Goal: Task Accomplishment & Management: Manage account settings

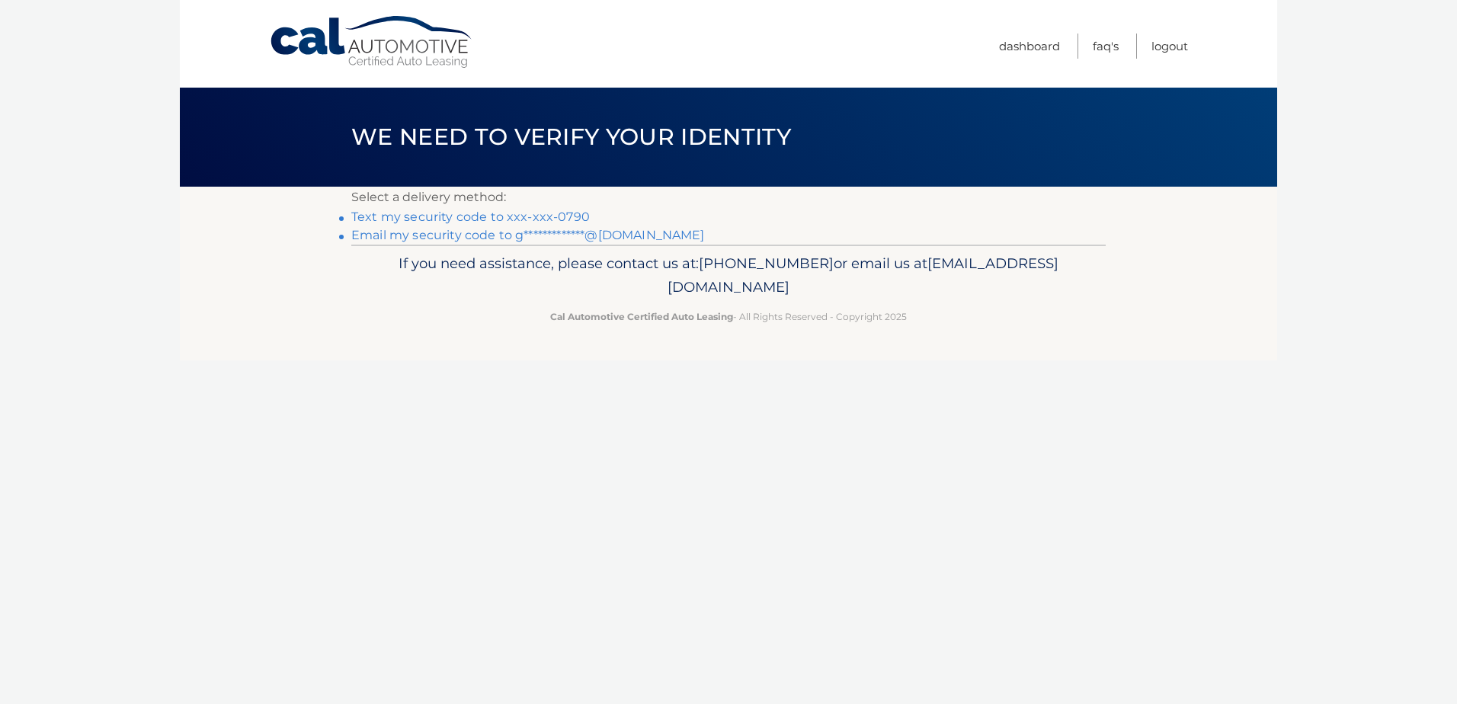
click at [580, 213] on link "Text my security code to xxx-xxx-0790" at bounding box center [470, 217] width 239 height 14
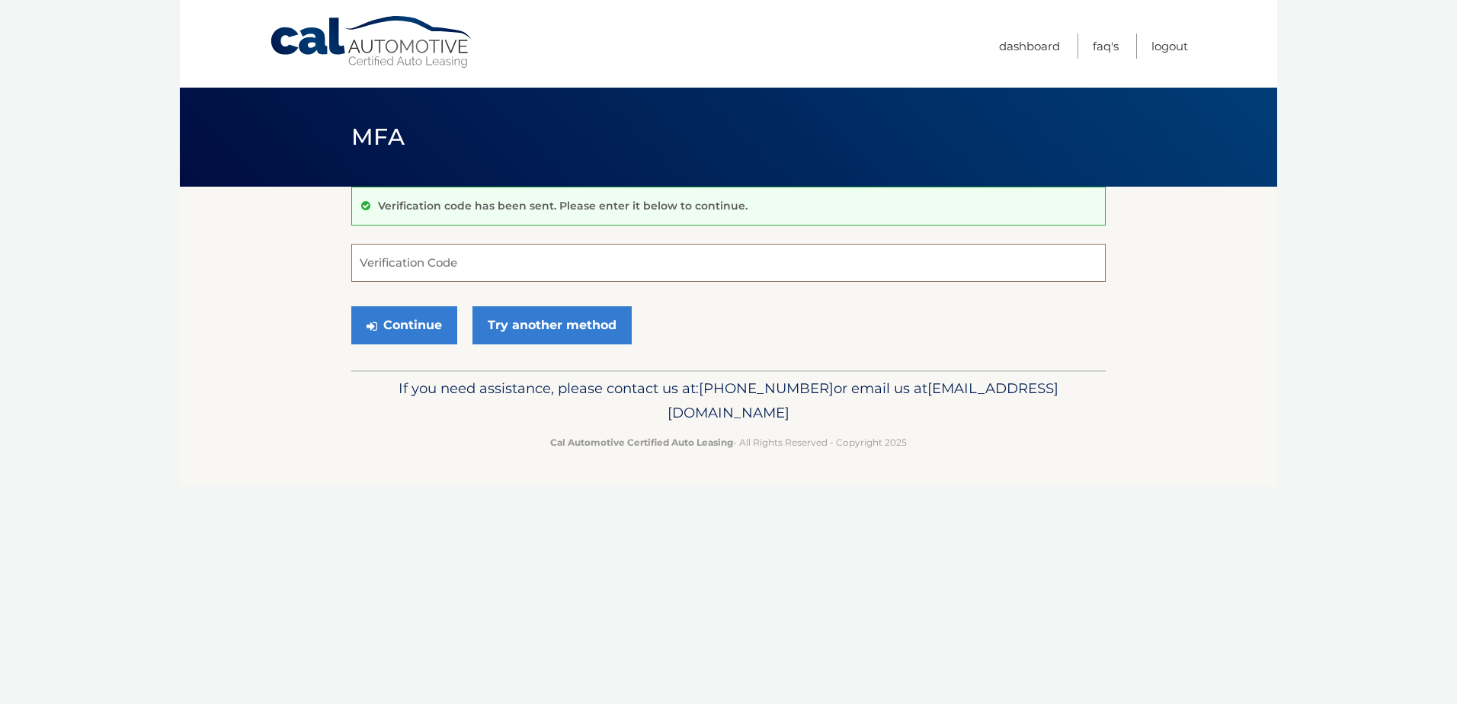
click at [472, 277] on input "Verification Code" at bounding box center [728, 263] width 755 height 38
type input "357382"
click at [351, 306] on button "Continue" at bounding box center [404, 325] width 106 height 38
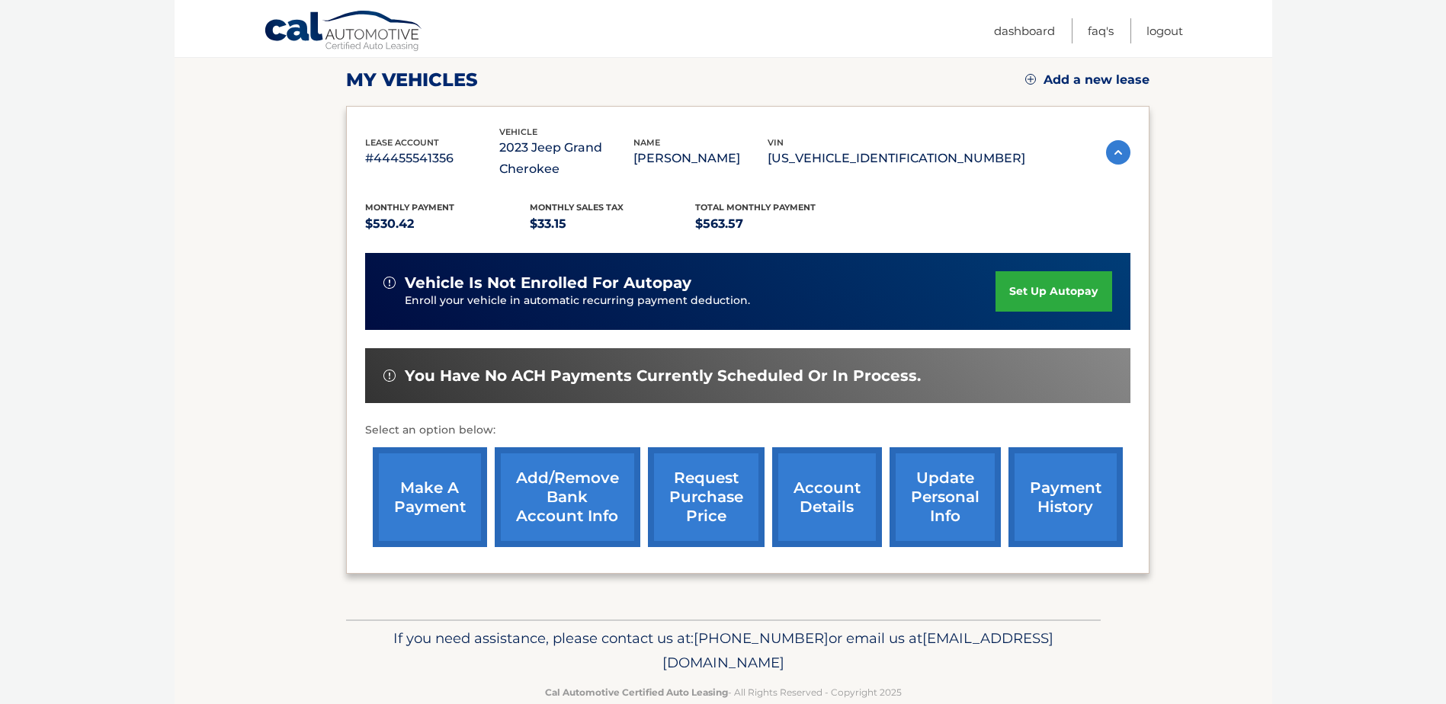
scroll to position [229, 0]
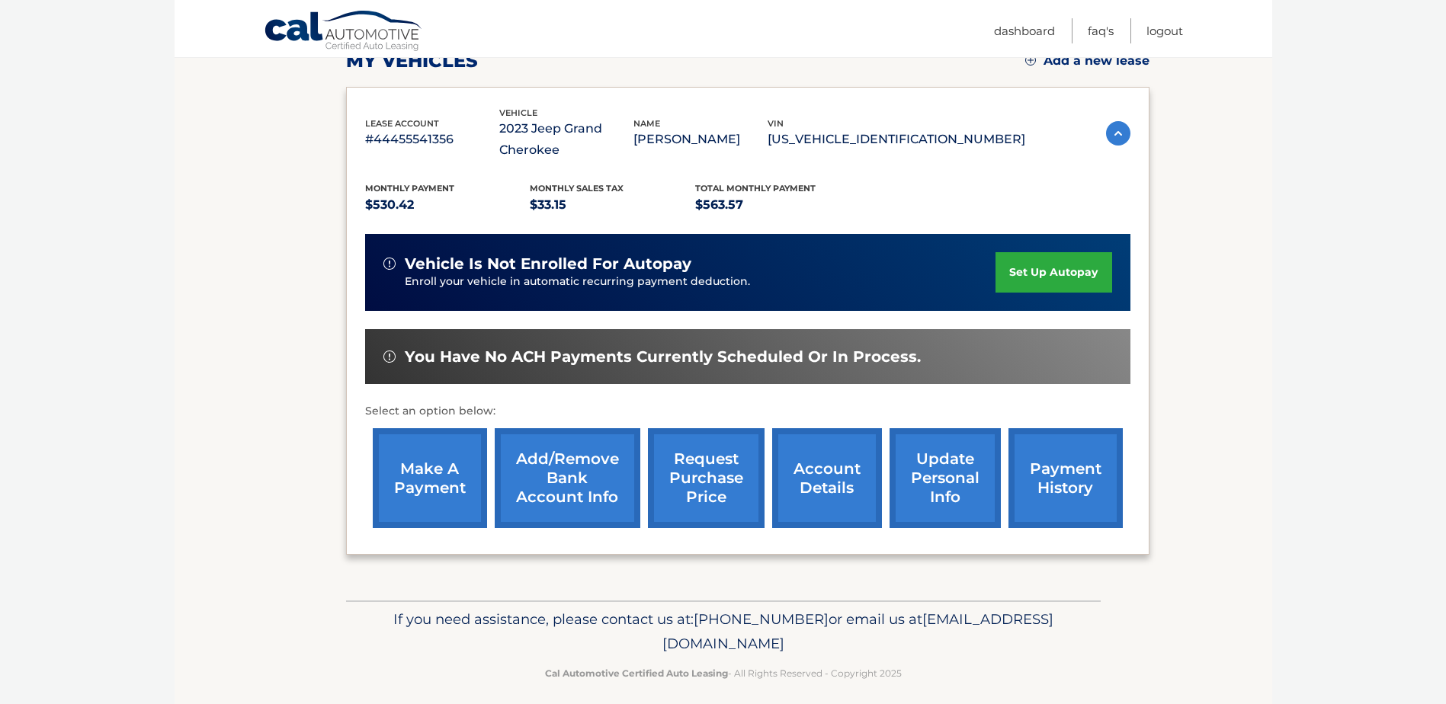
click at [817, 488] on link "account details" at bounding box center [827, 478] width 110 height 100
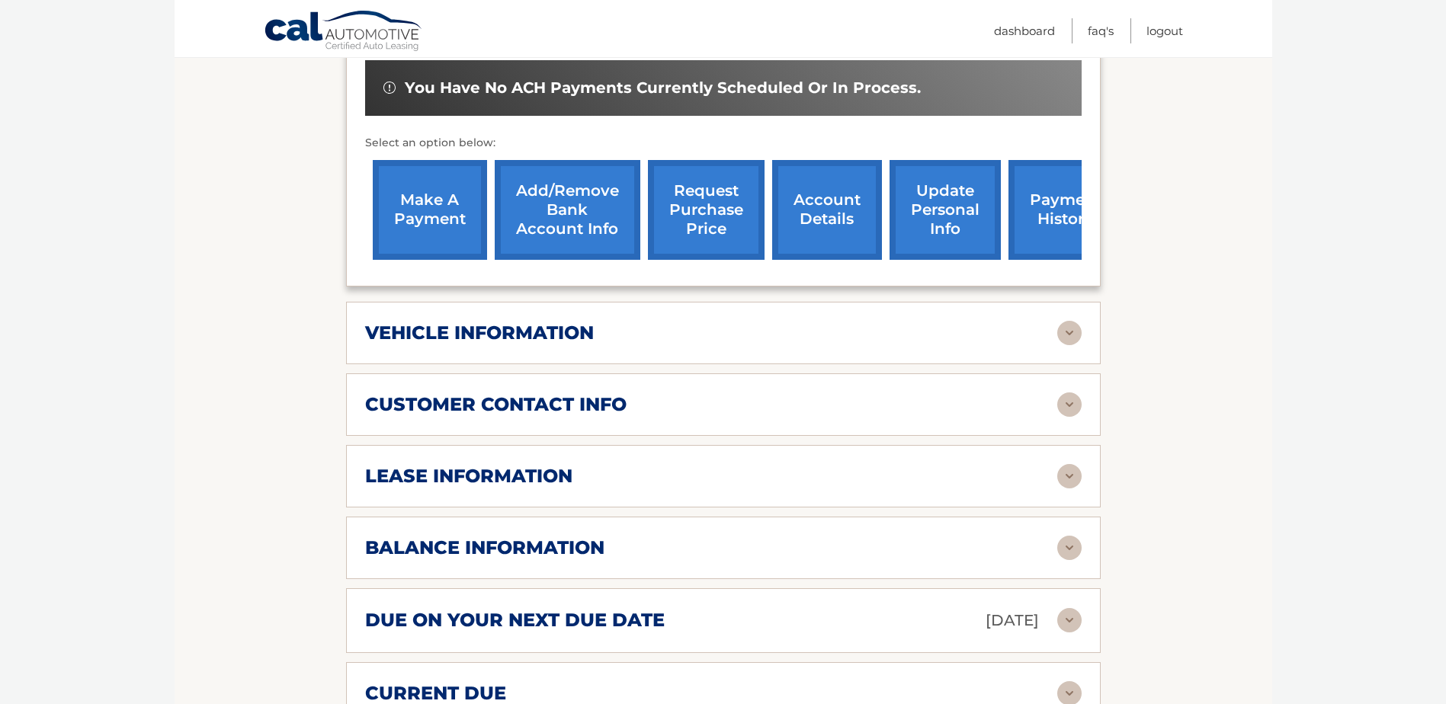
scroll to position [534, 0]
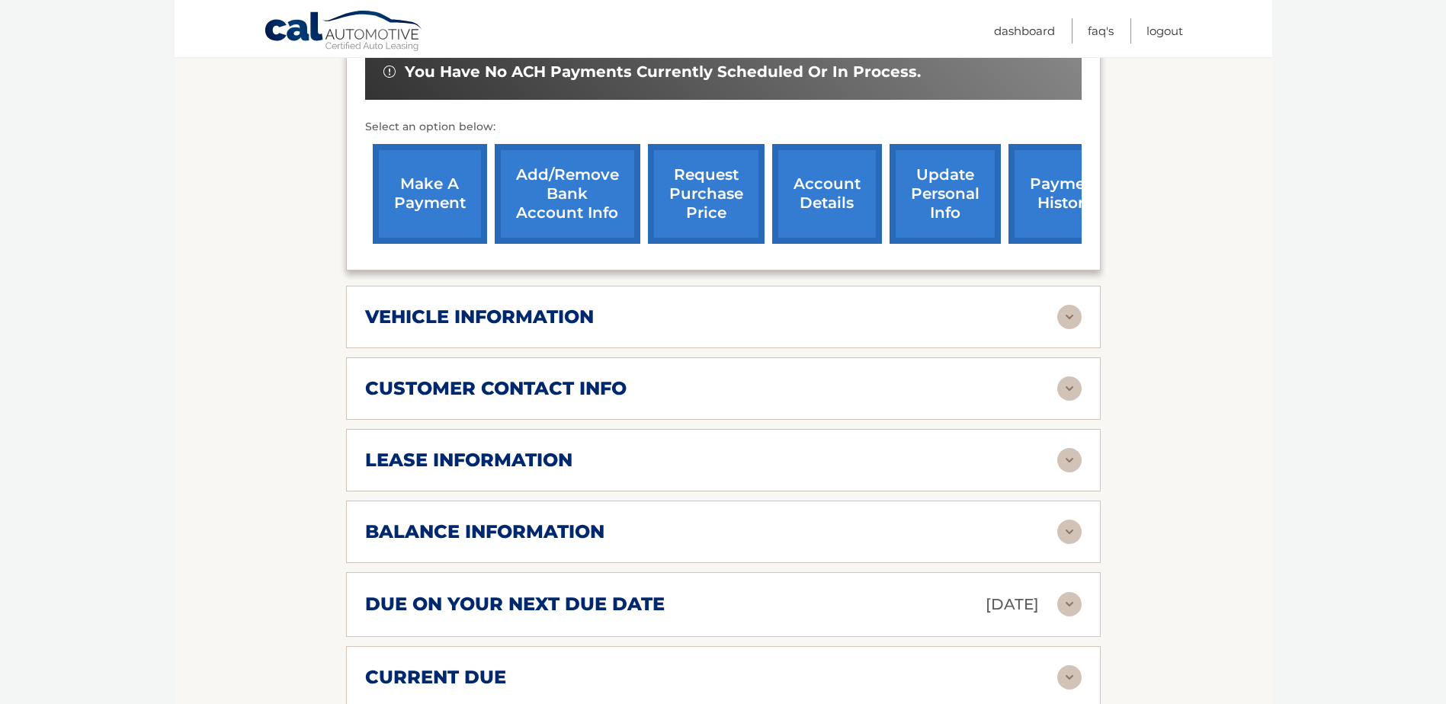
click at [997, 317] on div "vehicle information" at bounding box center [711, 317] width 692 height 23
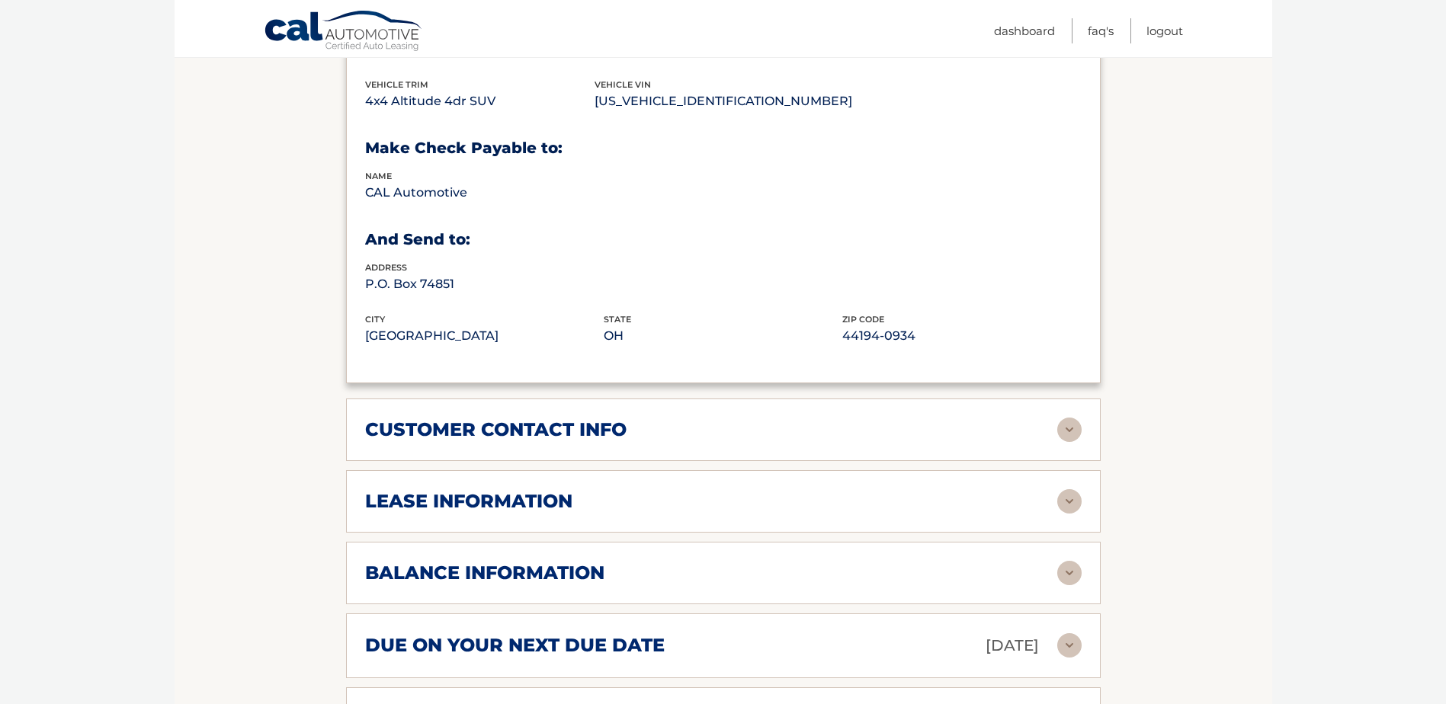
scroll to position [915, 0]
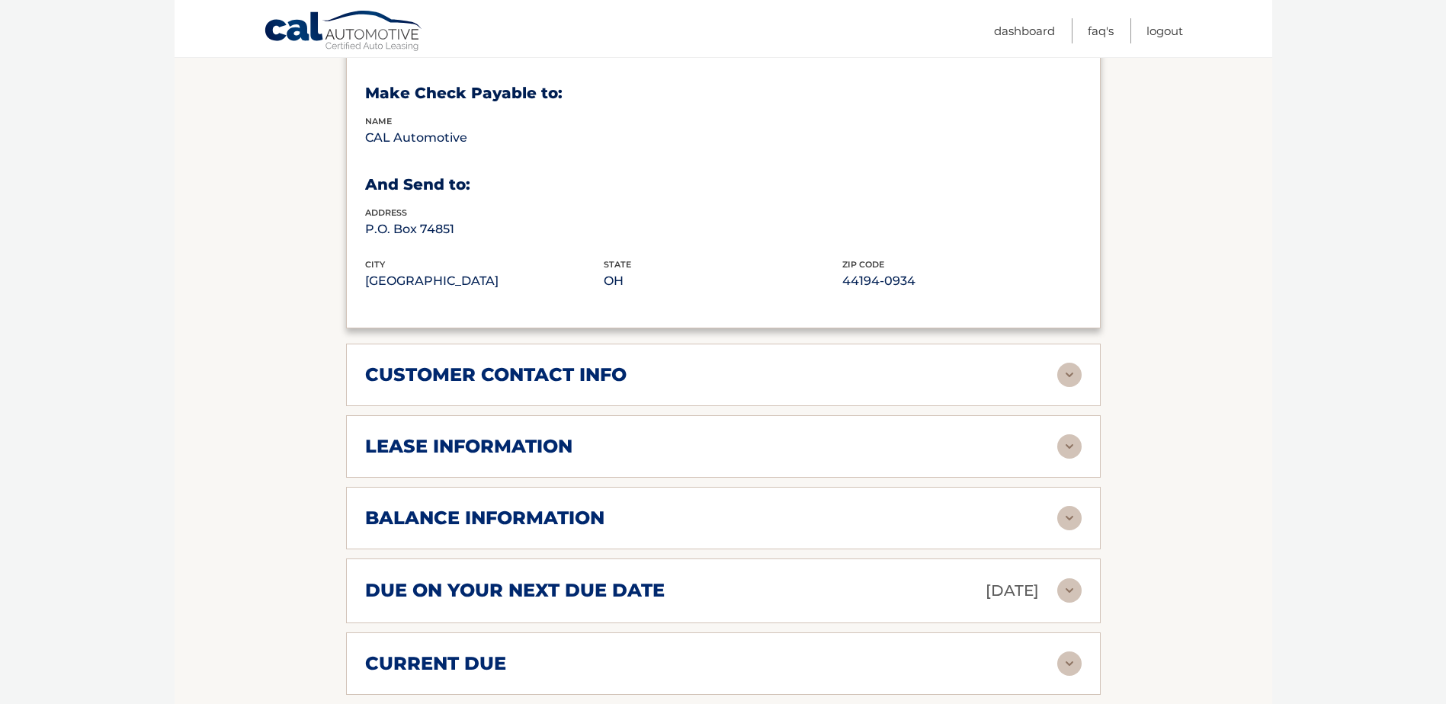
click at [735, 374] on div "customer contact info" at bounding box center [711, 375] width 692 height 23
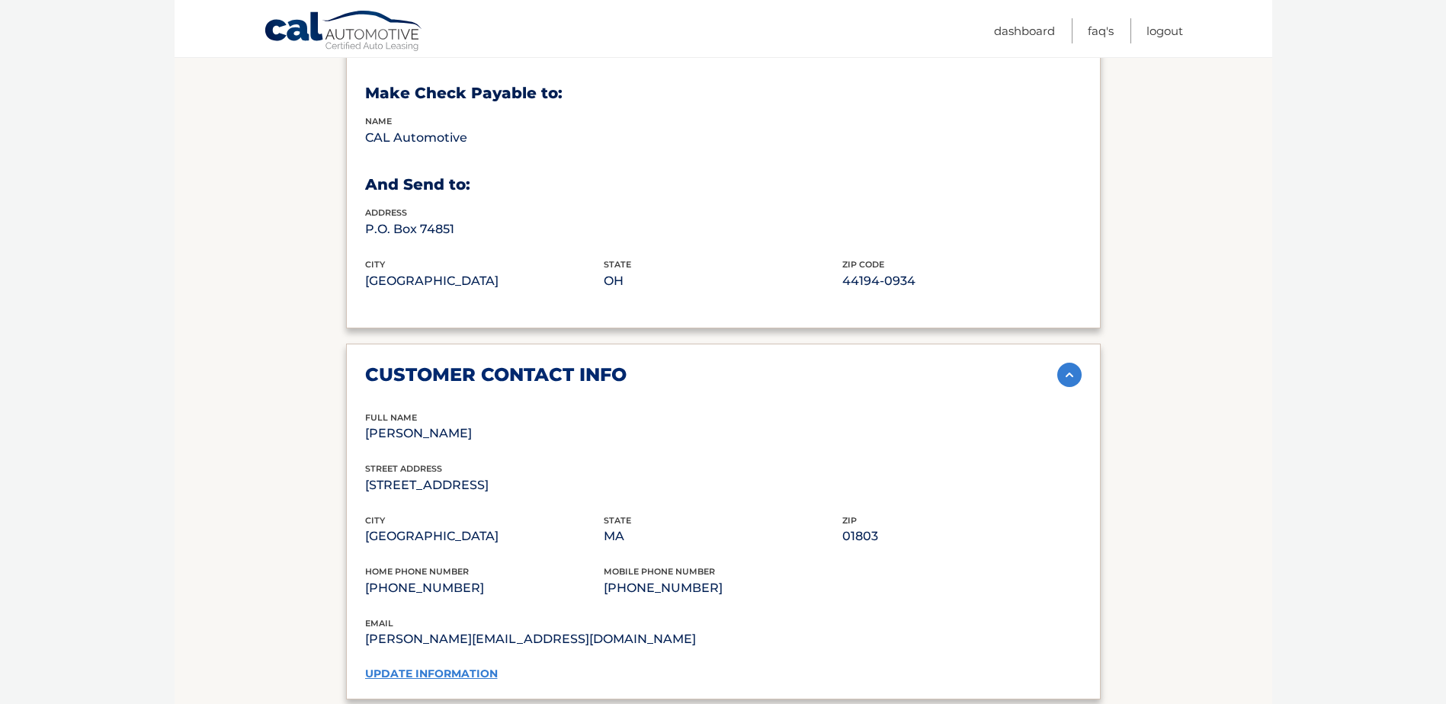
click at [474, 671] on link "update information" at bounding box center [431, 674] width 133 height 14
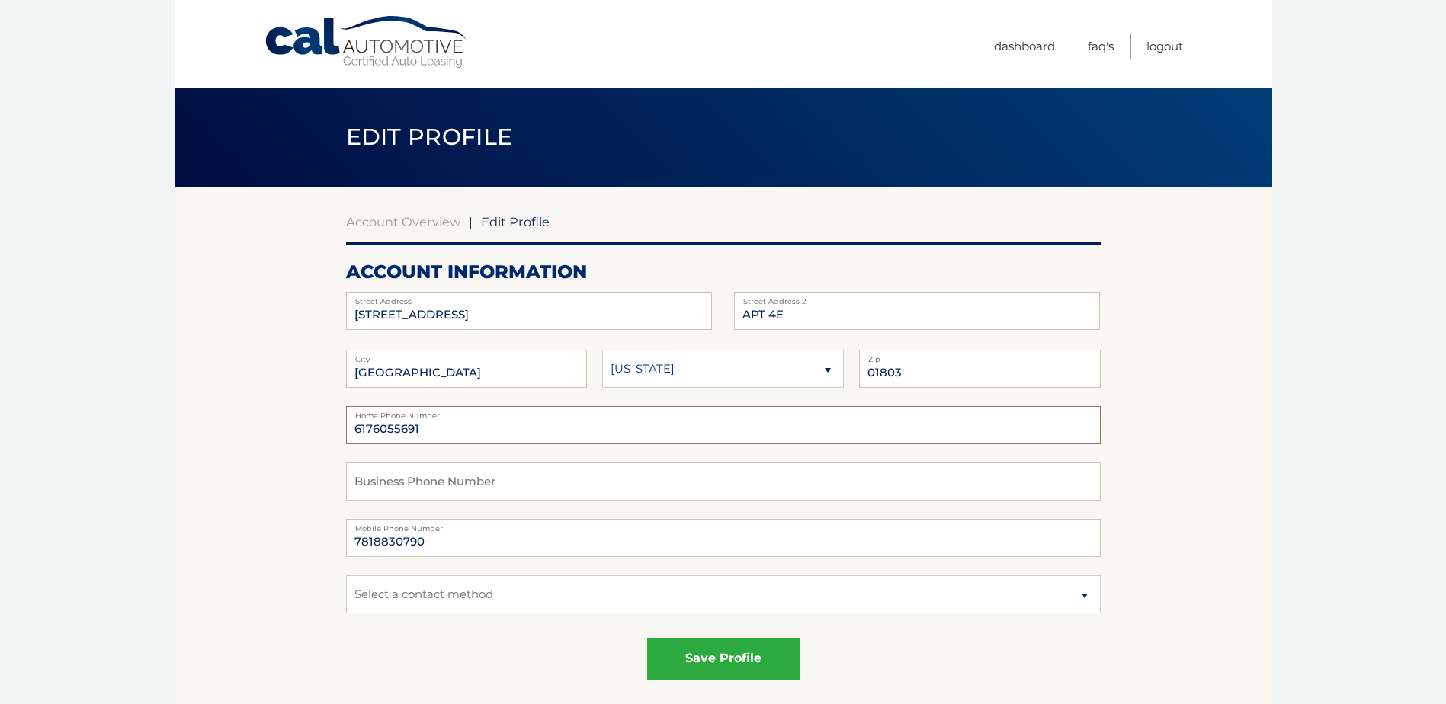
drag, startPoint x: 428, startPoint y: 432, endPoint x: 309, endPoint y: 425, distance: 119.1
click at [712, 654] on button "save profile" at bounding box center [723, 659] width 152 height 42
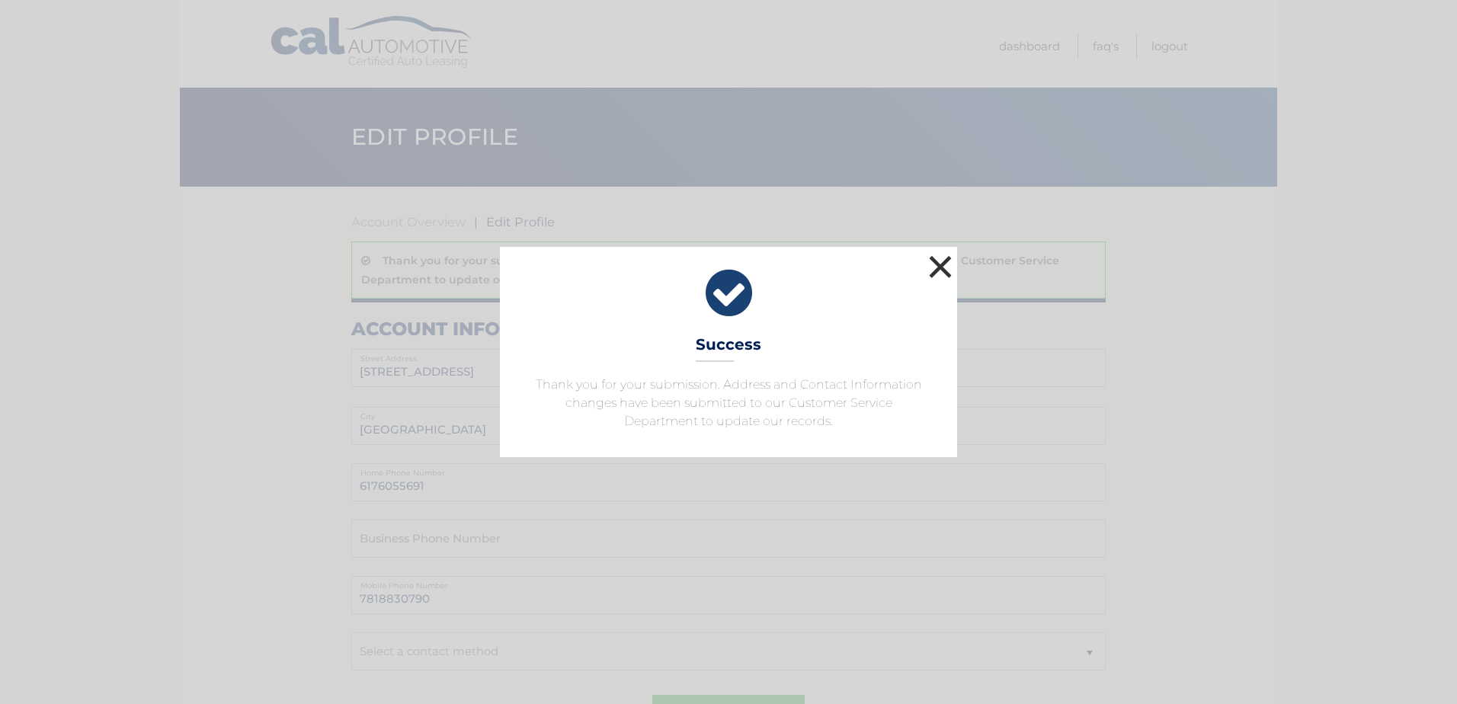
click at [941, 255] on button "×" at bounding box center [940, 267] width 30 height 30
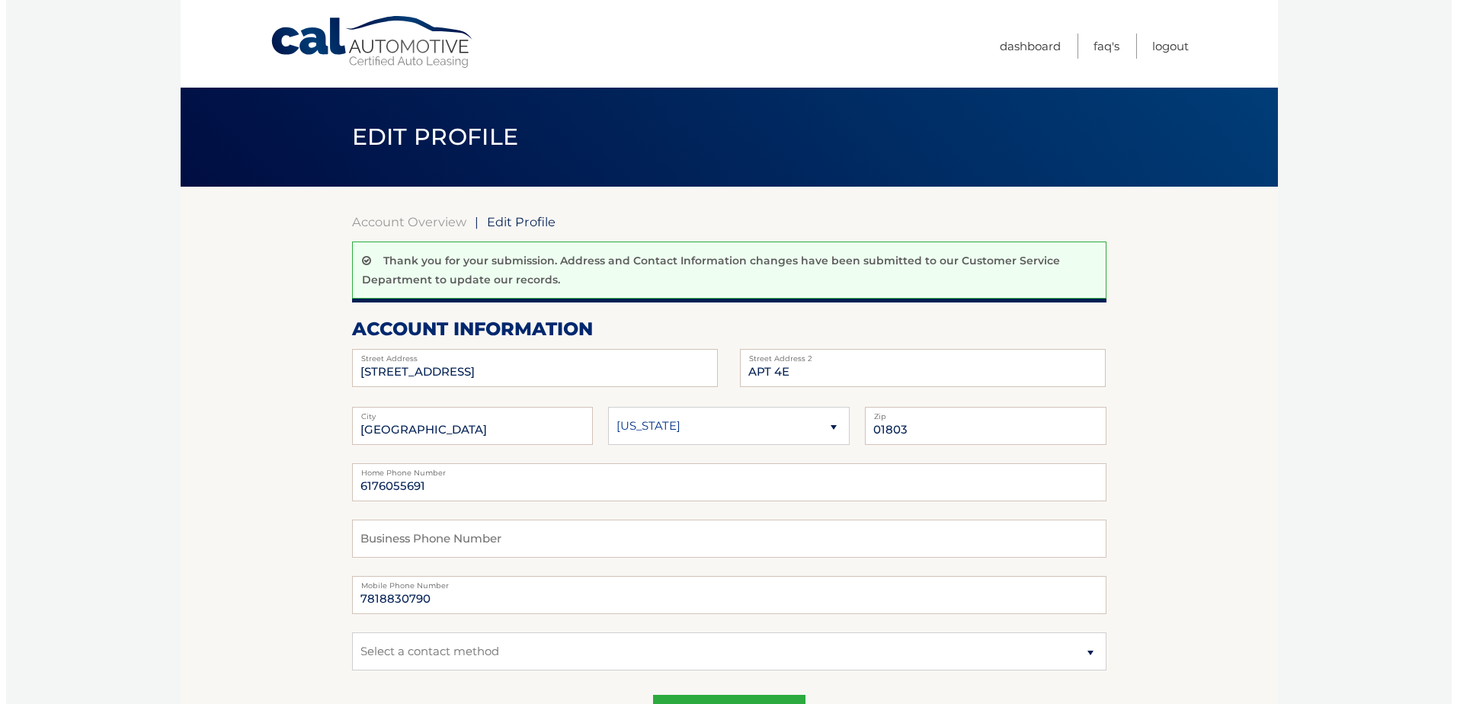
scroll to position [76, 0]
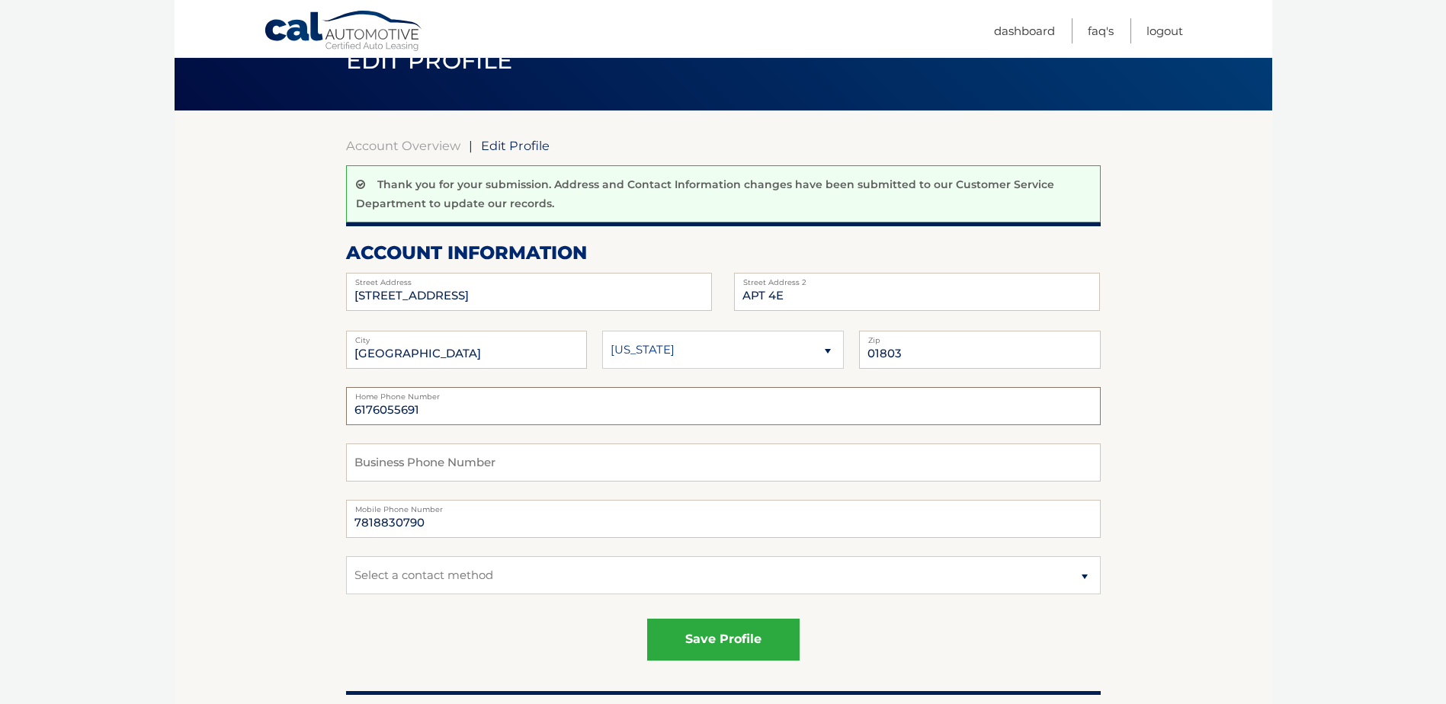
drag, startPoint x: 476, startPoint y: 409, endPoint x: 261, endPoint y: 391, distance: 214.9
type input "7818830790"
click at [718, 632] on button "save profile" at bounding box center [723, 640] width 152 height 42
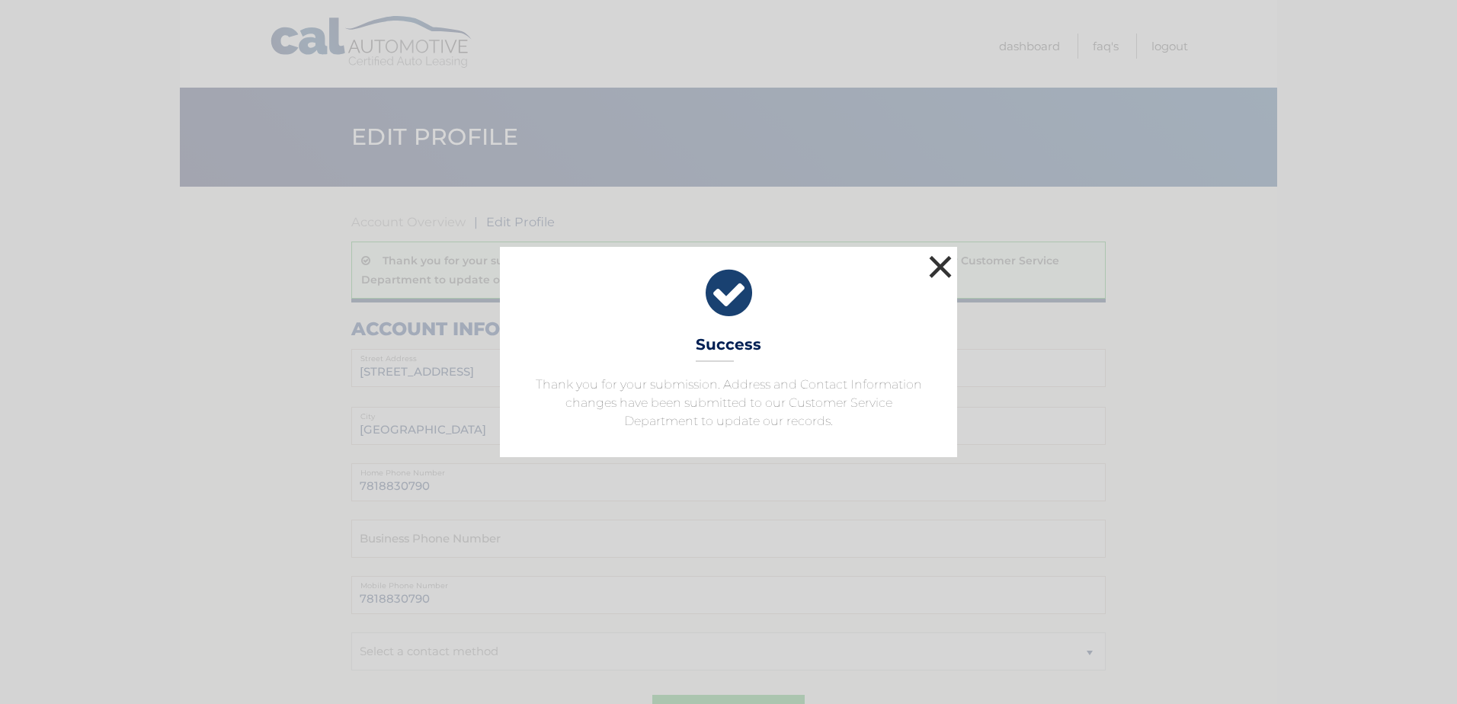
click at [940, 265] on button "×" at bounding box center [940, 267] width 30 height 30
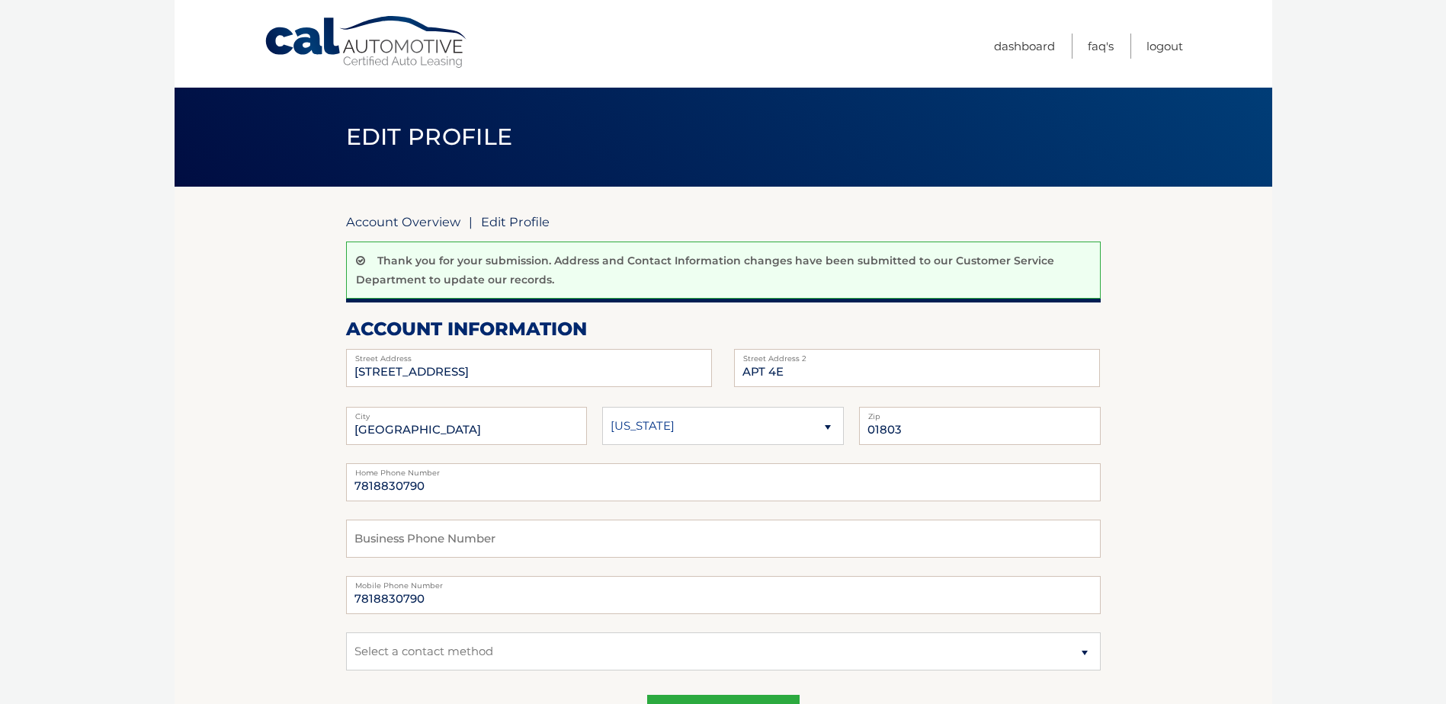
click at [428, 223] on link "Account Overview" at bounding box center [403, 221] width 114 height 15
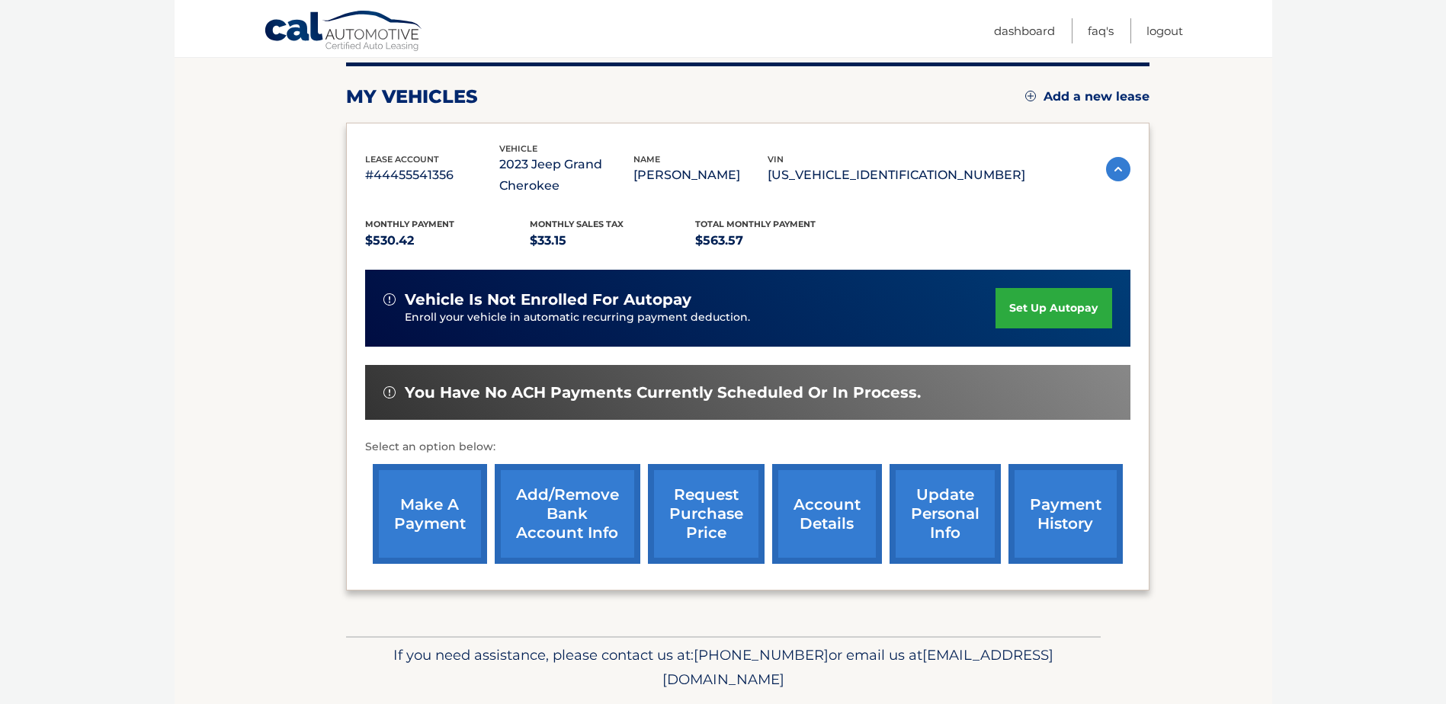
scroll to position [241, 0]
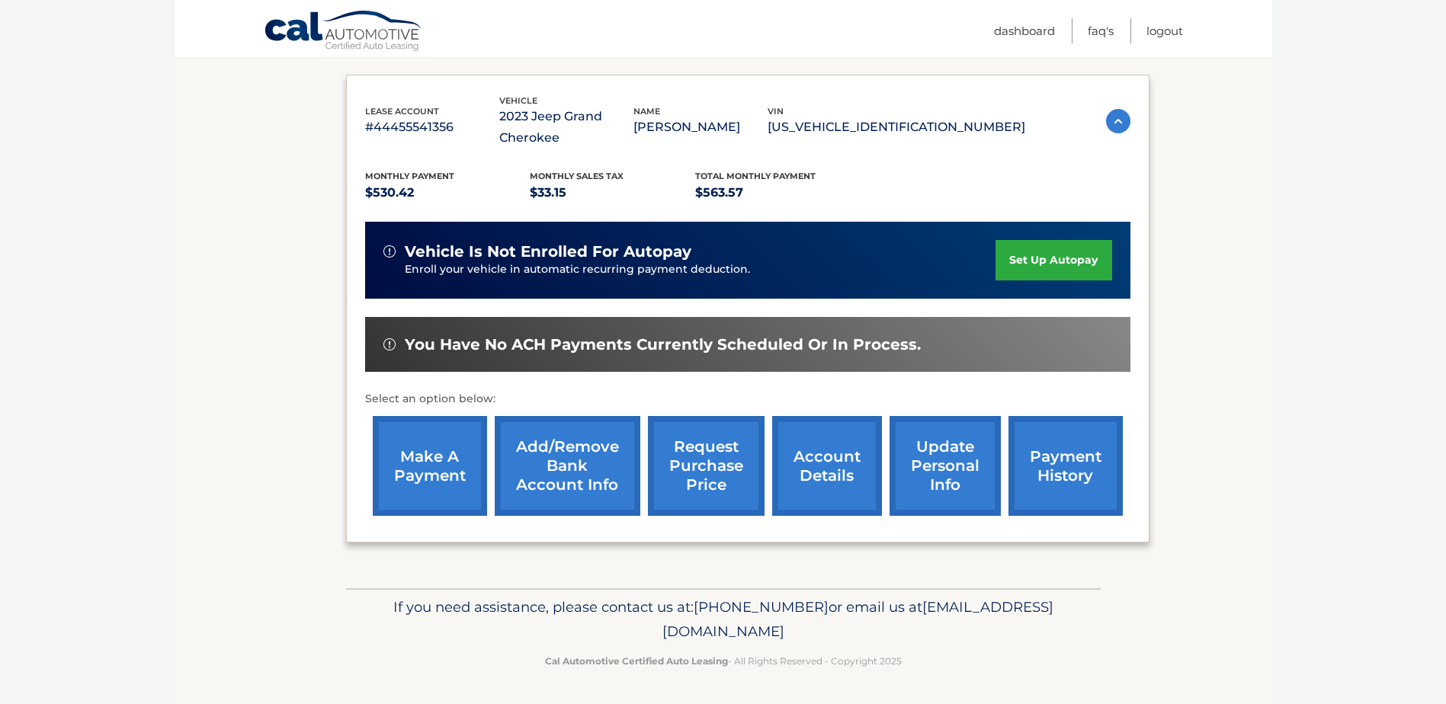
click at [845, 461] on link "account details" at bounding box center [827, 466] width 110 height 100
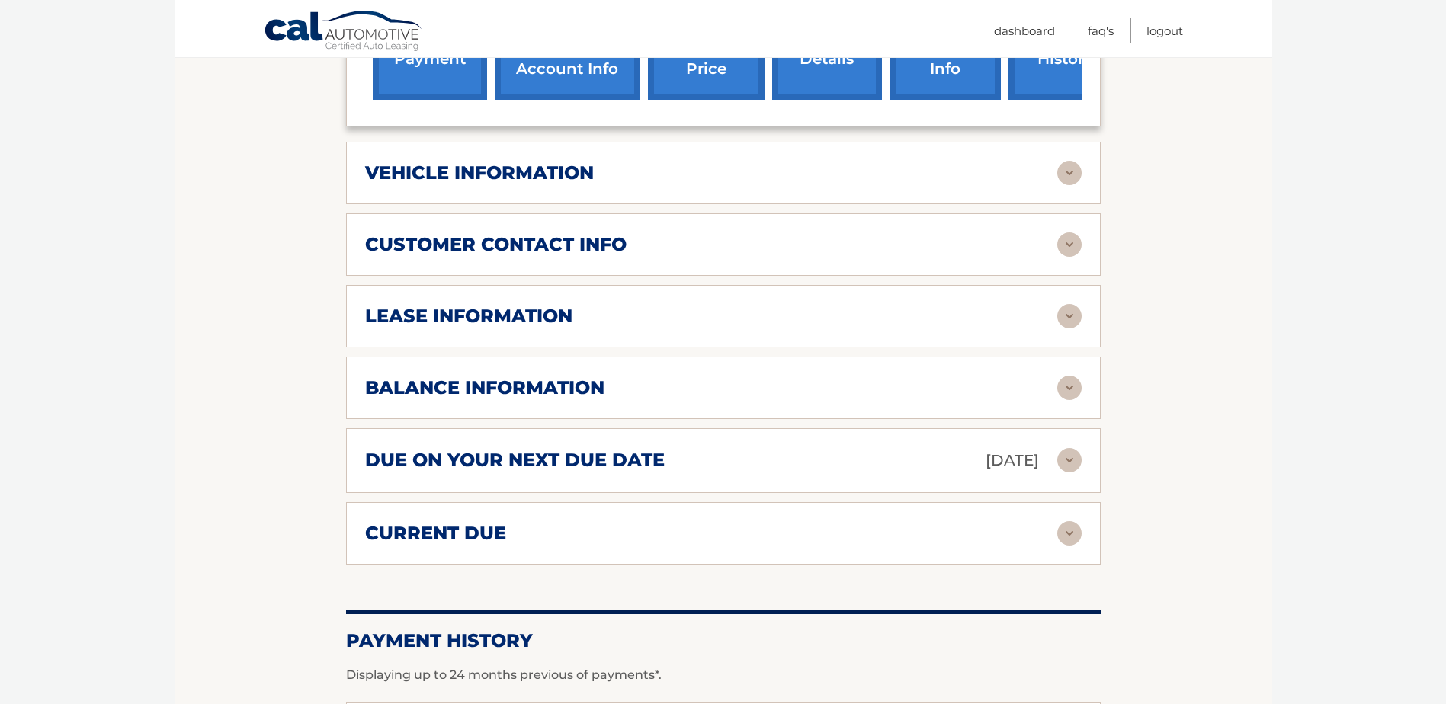
scroll to position [686, 0]
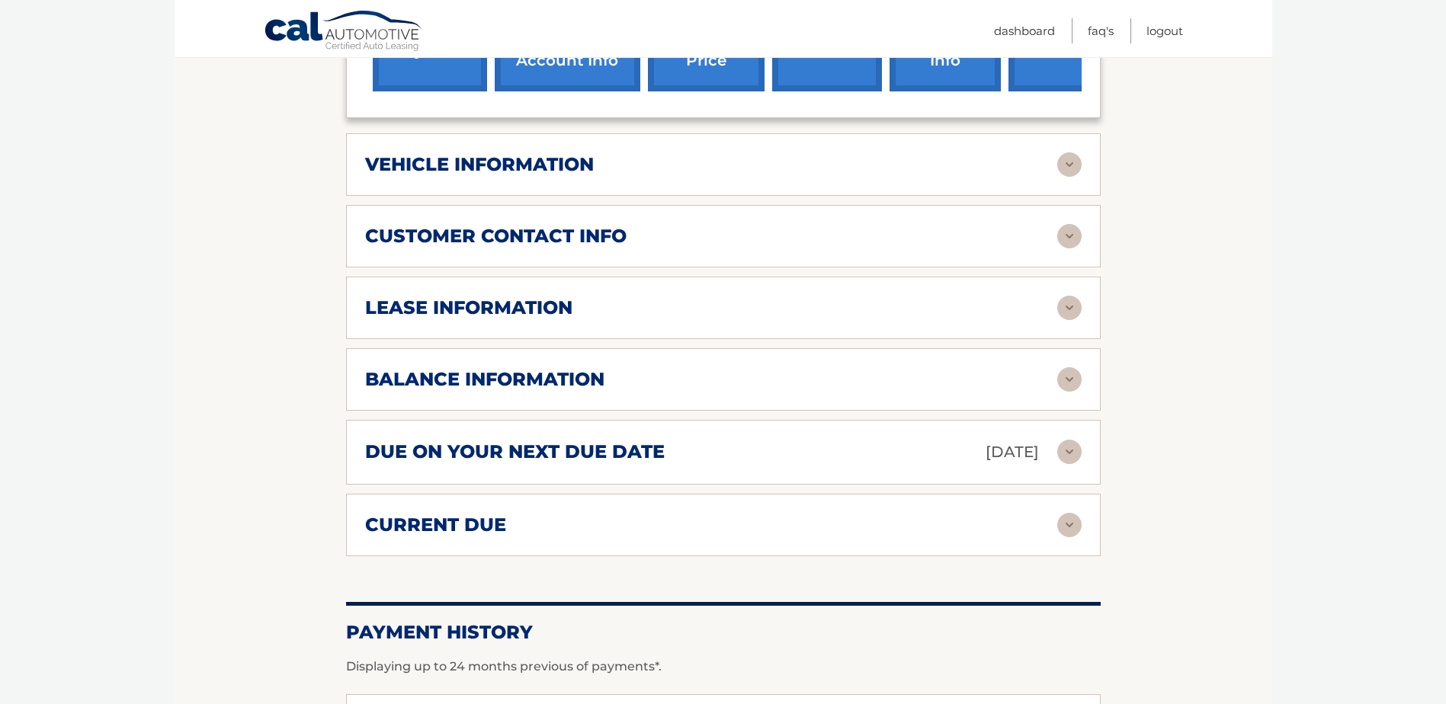
drag, startPoint x: 597, startPoint y: 295, endPoint x: 780, endPoint y: 300, distance: 183.7
click at [597, 294] on div "lease information Contract Start Date [DATE] Term 39 Maturity Date [DATE] Start…" at bounding box center [723, 308] width 755 height 62
click at [1062, 308] on img at bounding box center [1069, 308] width 24 height 24
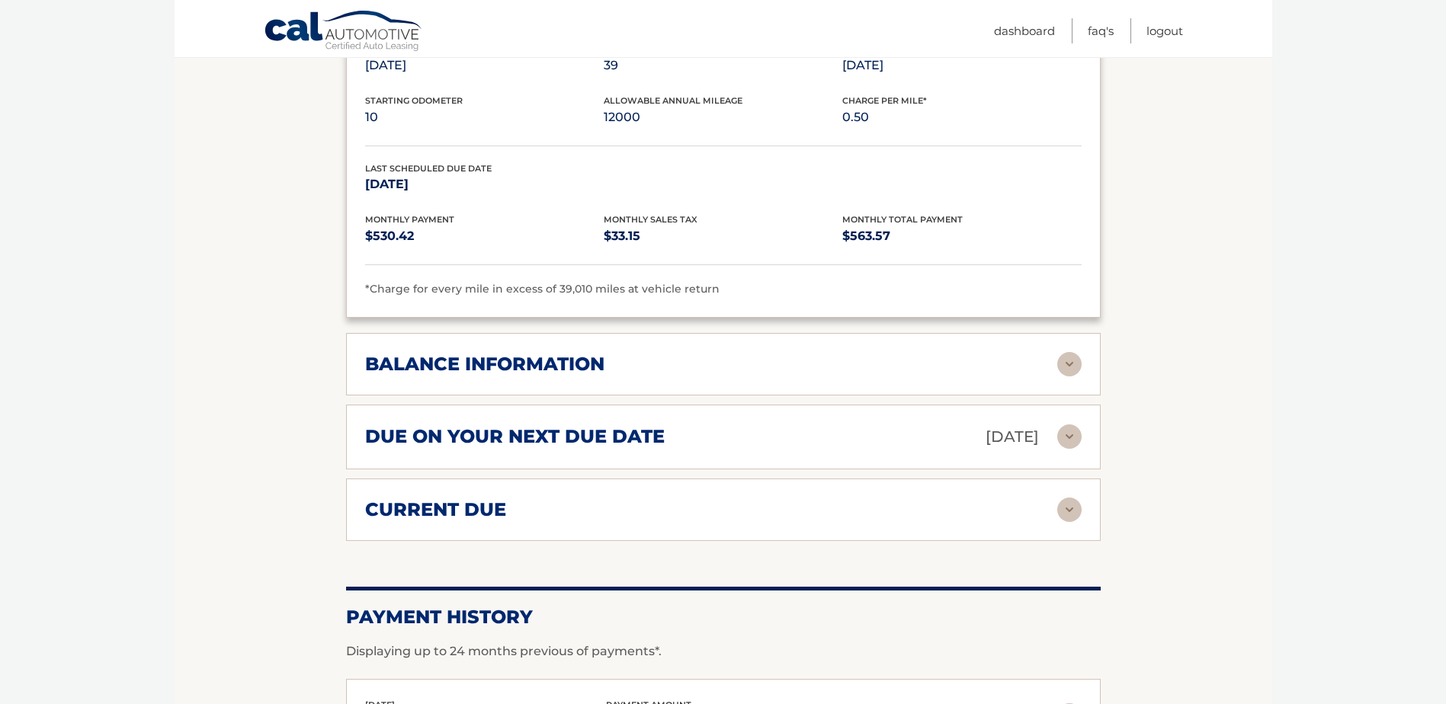
scroll to position [991, 0]
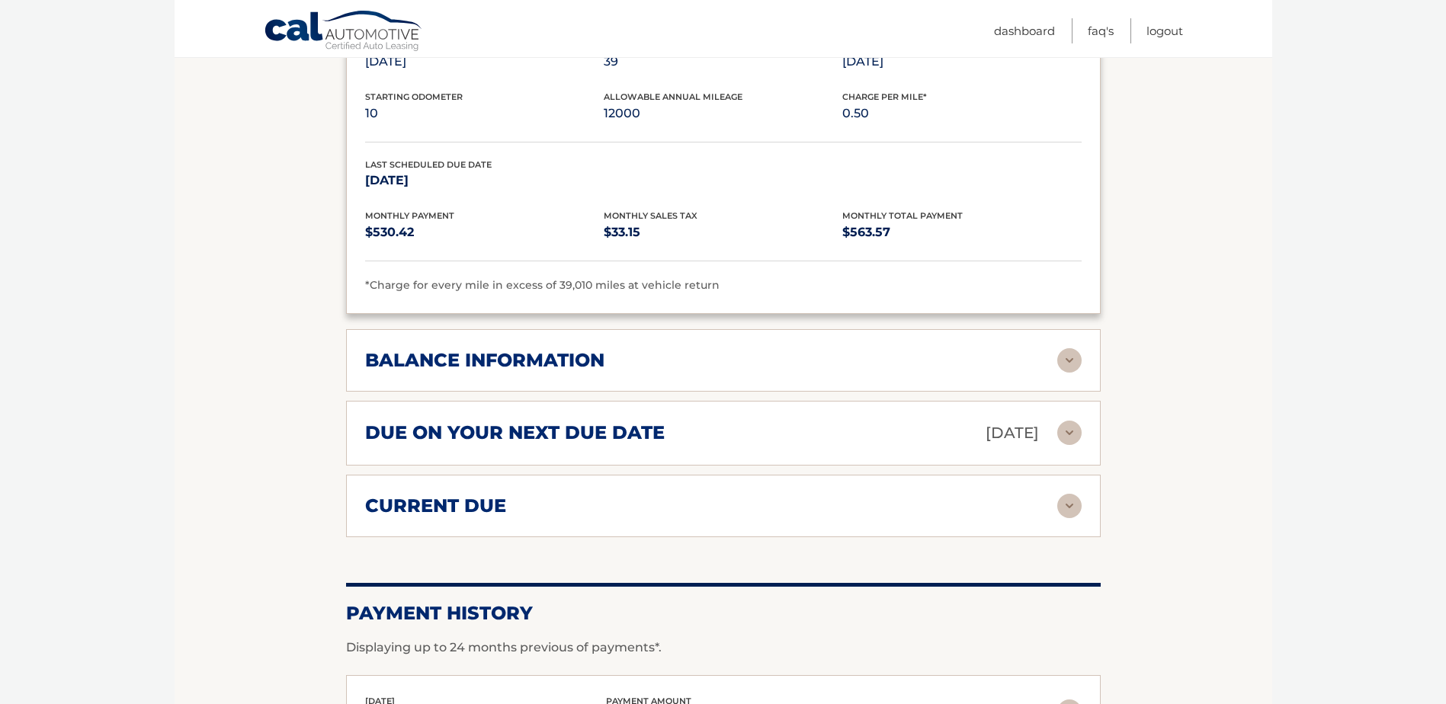
click at [786, 368] on div "balance information" at bounding box center [711, 360] width 692 height 23
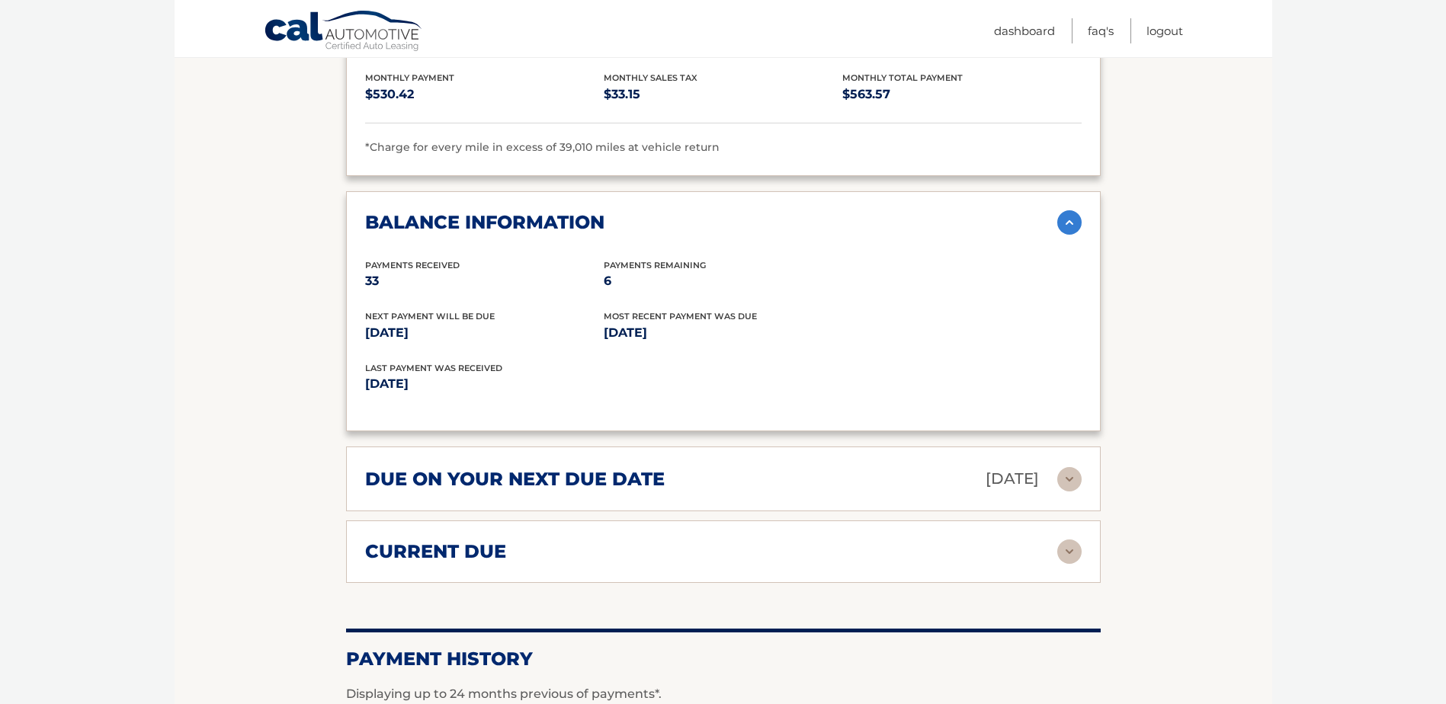
scroll to position [1143, 0]
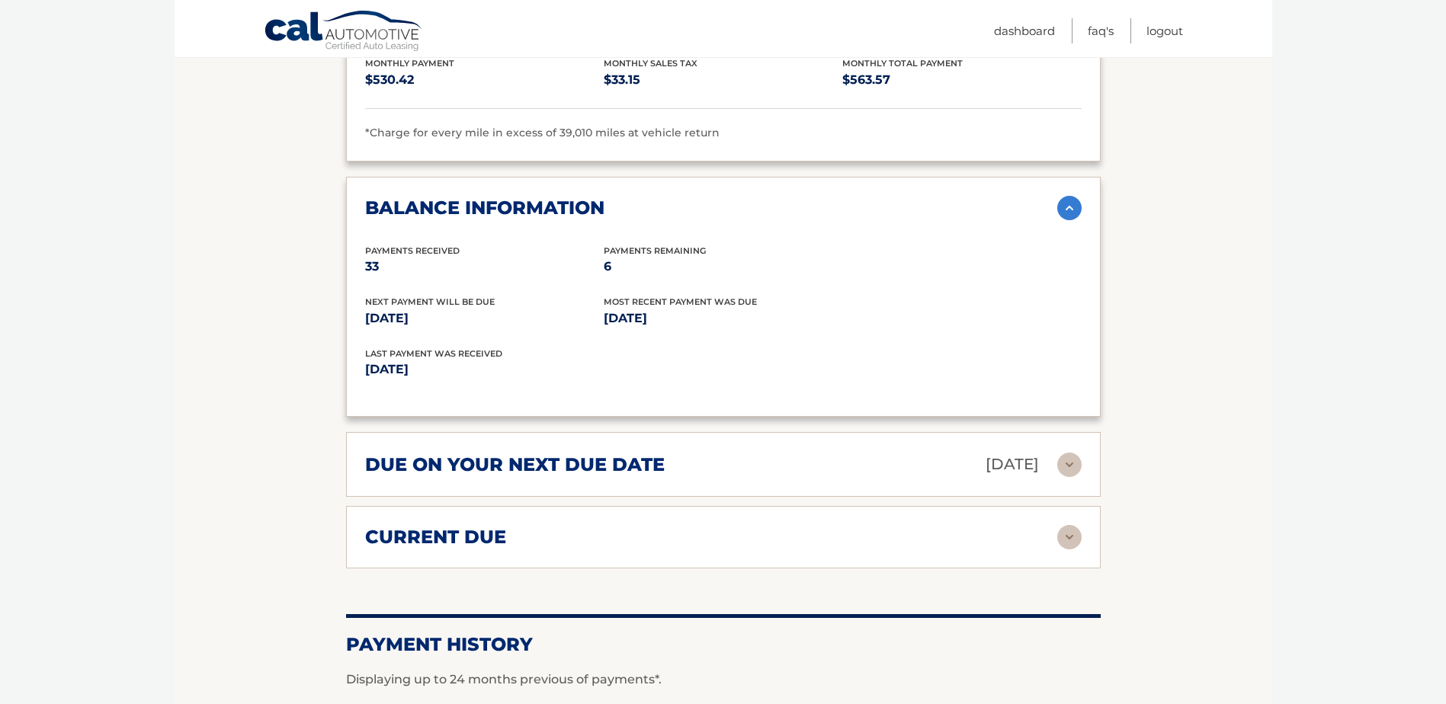
click at [677, 465] on div "due on your next due date Oct 19, 2025" at bounding box center [711, 464] width 692 height 27
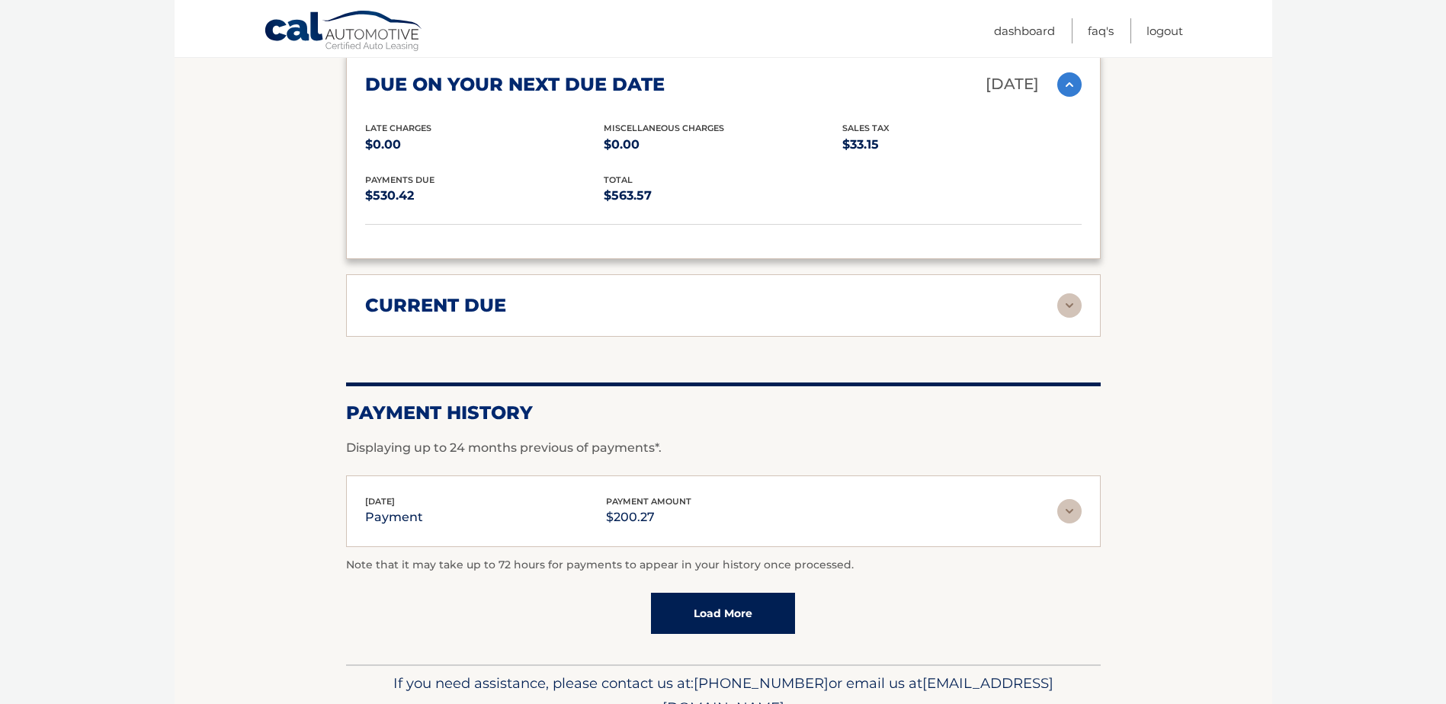
scroll to position [1524, 0]
click at [593, 309] on div "current due" at bounding box center [711, 304] width 692 height 23
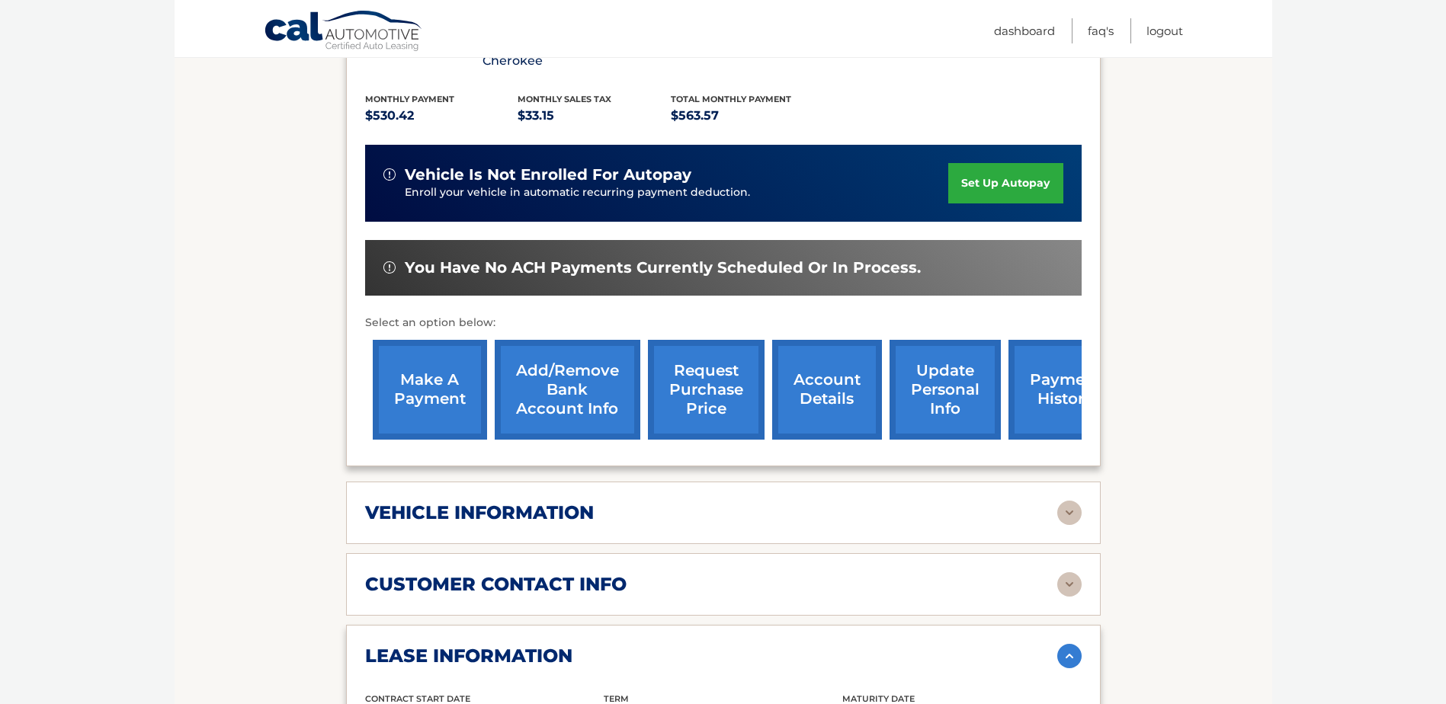
scroll to position [305, 0]
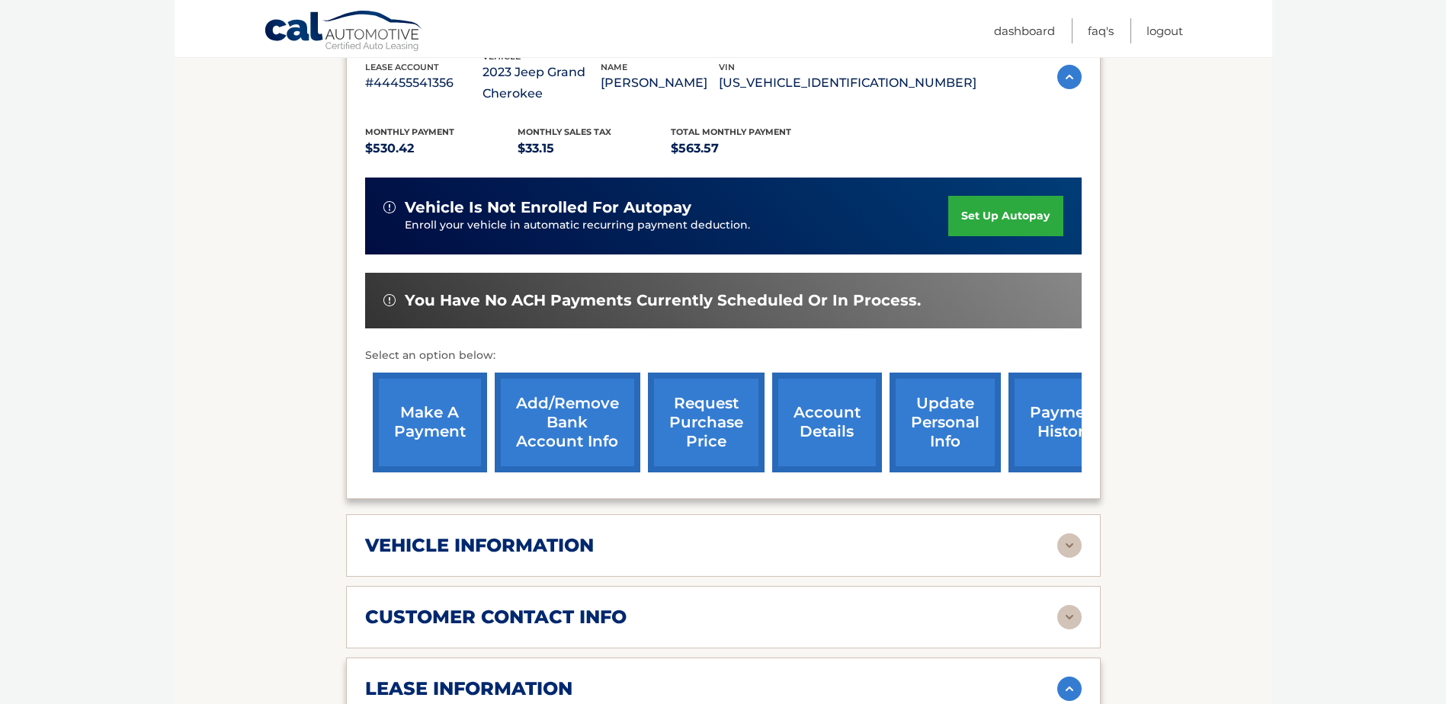
click at [401, 418] on link "make a payment" at bounding box center [430, 423] width 114 height 100
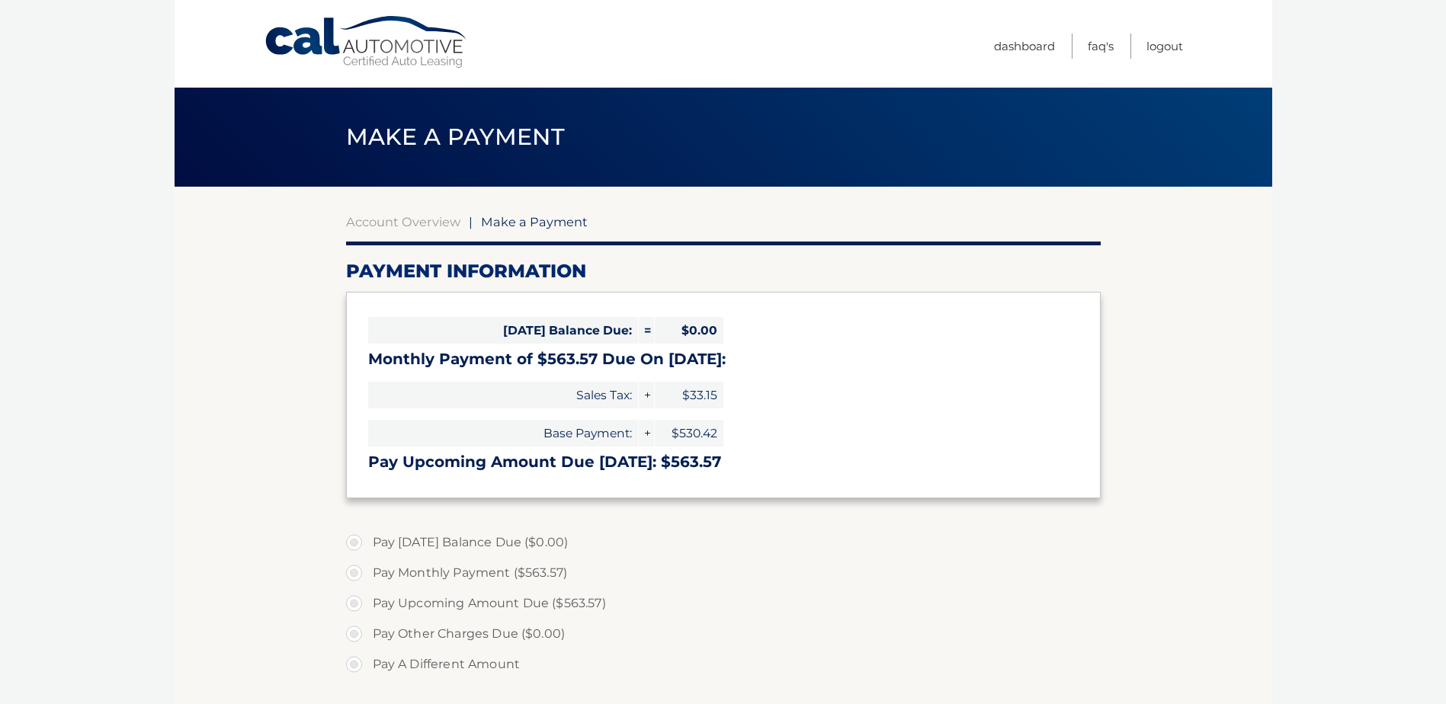
select select "MWY3YzNlMWEtODUzNy00MzhiLThmMWQtYzU2ZTMxYmIwOTBh"
